Goal: Task Accomplishment & Management: Use online tool/utility

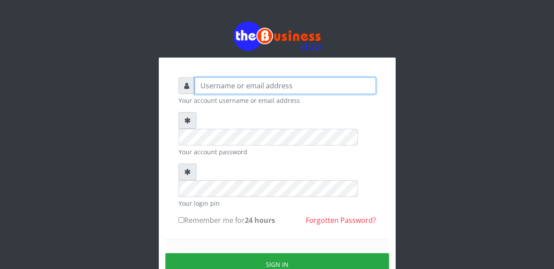
click at [246, 83] on input "text" at bounding box center [285, 85] width 181 height 17
type input "m"
type input "Malamsidi3030"
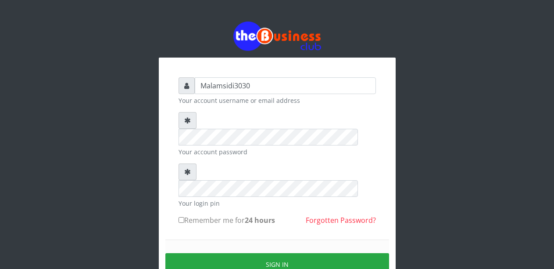
click at [237, 129] on div "Your account password" at bounding box center [278, 134] width 198 height 44
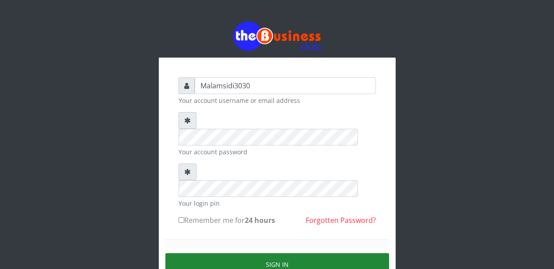
click at [269, 253] on button "Sign in" at bounding box center [277, 264] width 224 height 22
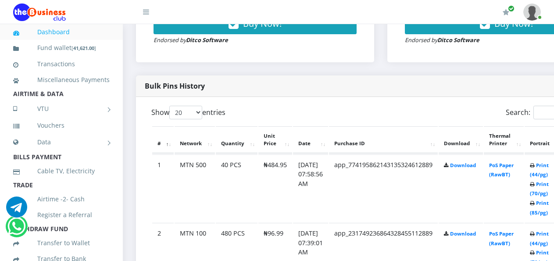
scroll to position [397, 0]
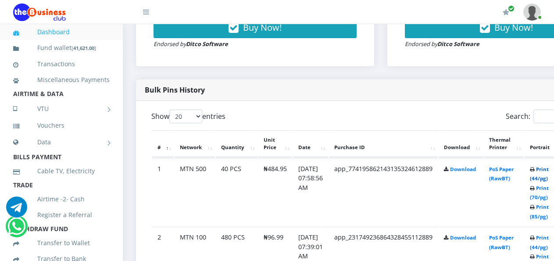
click at [544, 170] on link "Print (44/pg)" at bounding box center [539, 174] width 19 height 16
